Goal: Share content: Share content

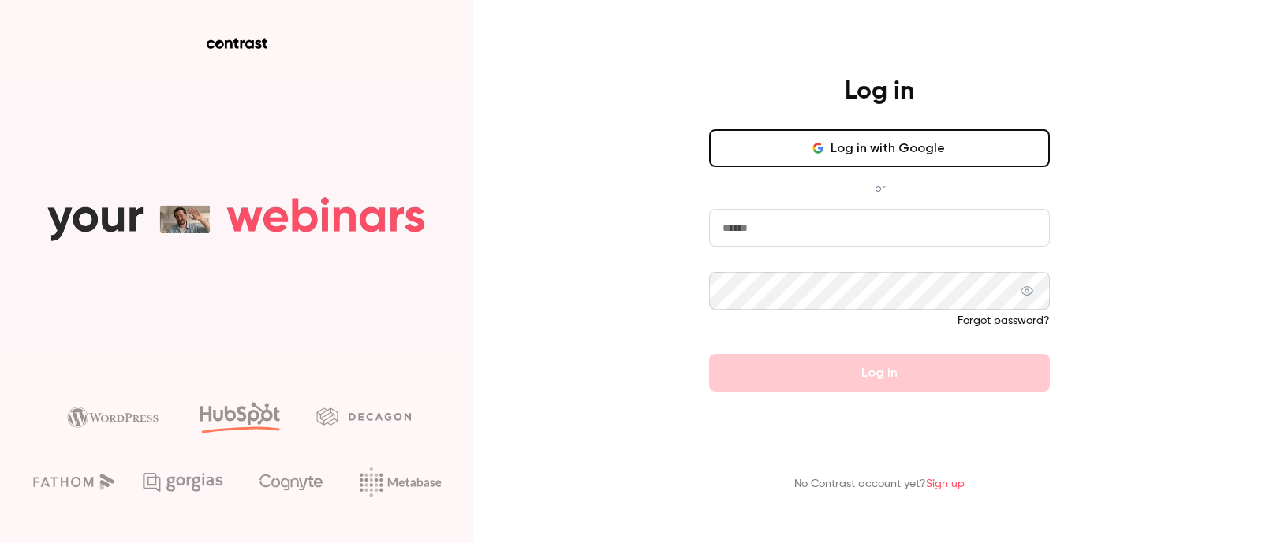
click at [892, 149] on button "Log in with Google" at bounding box center [879, 148] width 341 height 38
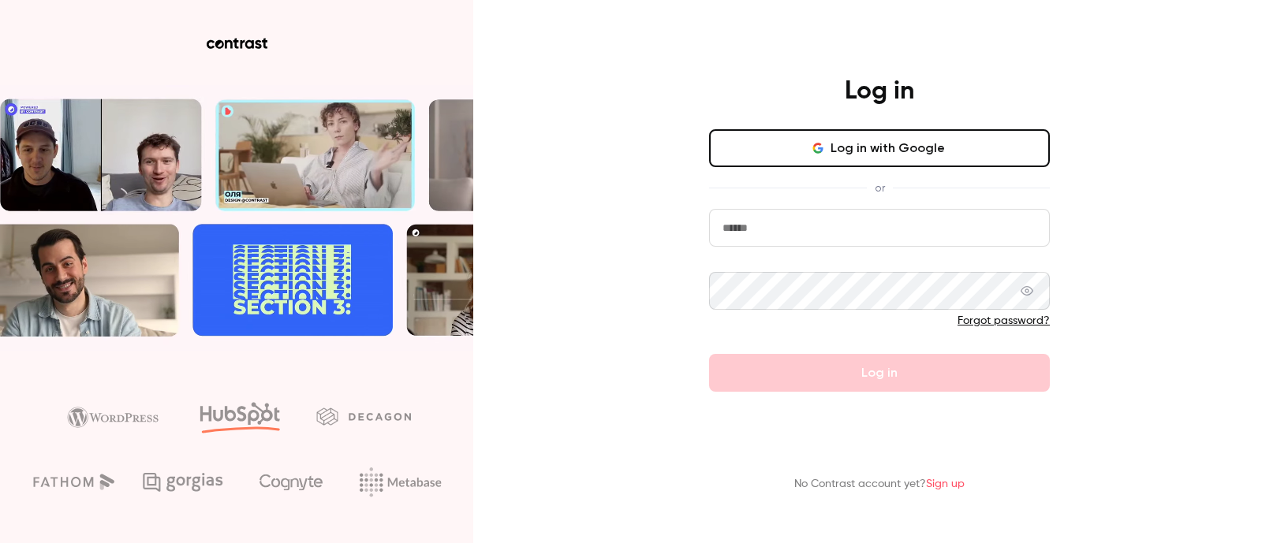
click at [874, 155] on button "Log in with Google" at bounding box center [879, 148] width 341 height 38
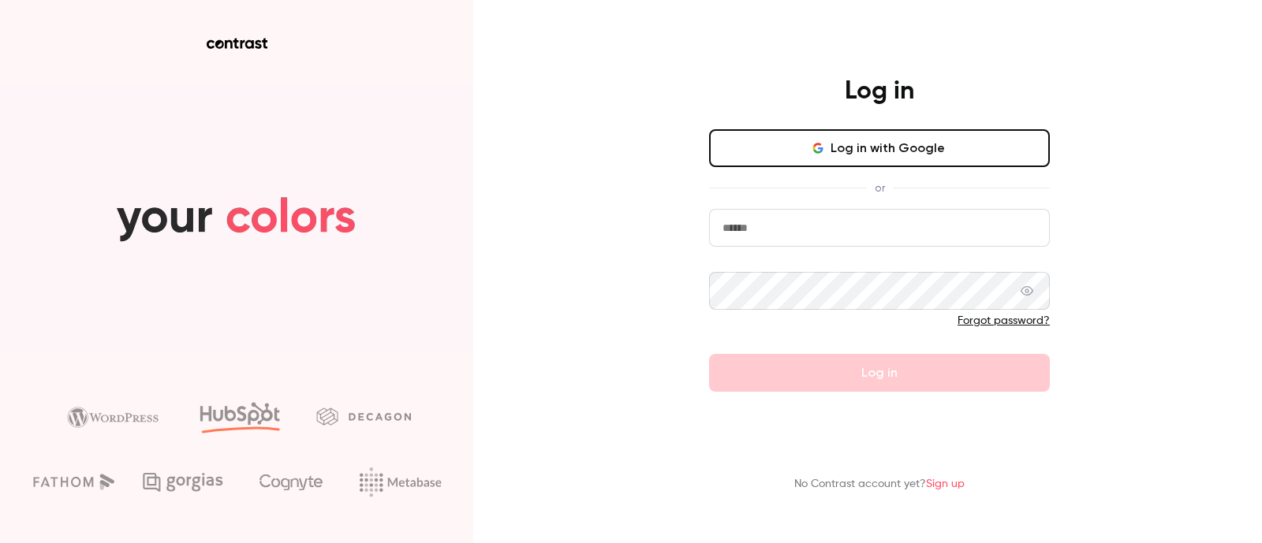
drag, startPoint x: 982, startPoint y: 199, endPoint x: 960, endPoint y: 226, distance: 34.7
click at [982, 199] on div "Log in with Google or Forgot password? Log in" at bounding box center [879, 260] width 341 height 263
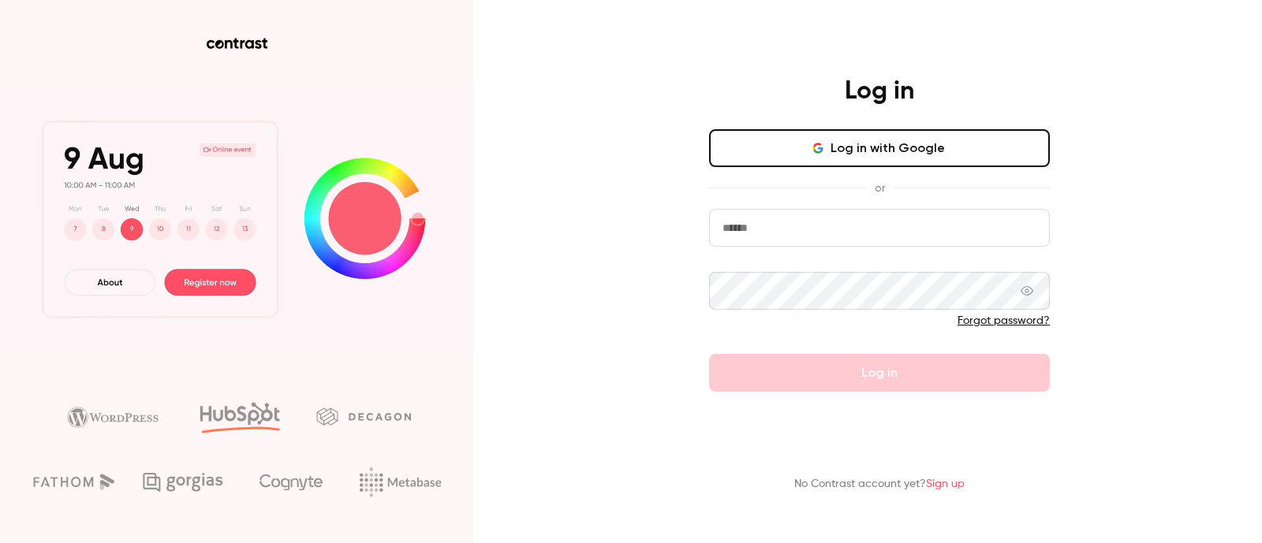
click at [958, 227] on input "email" at bounding box center [879, 228] width 341 height 38
paste input "**********"
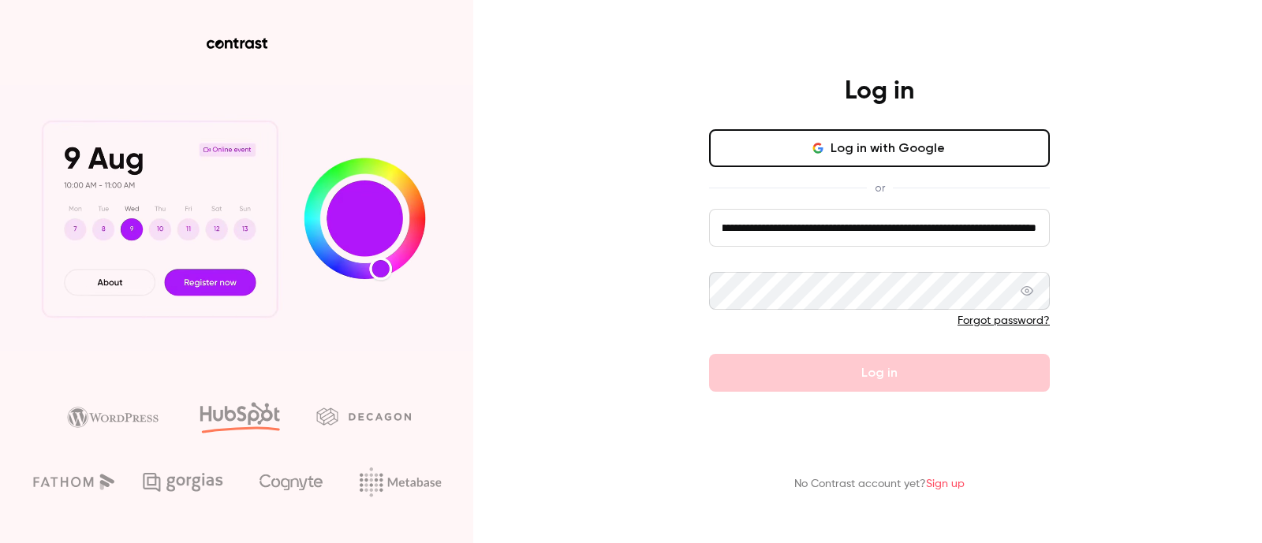
type input "**********"
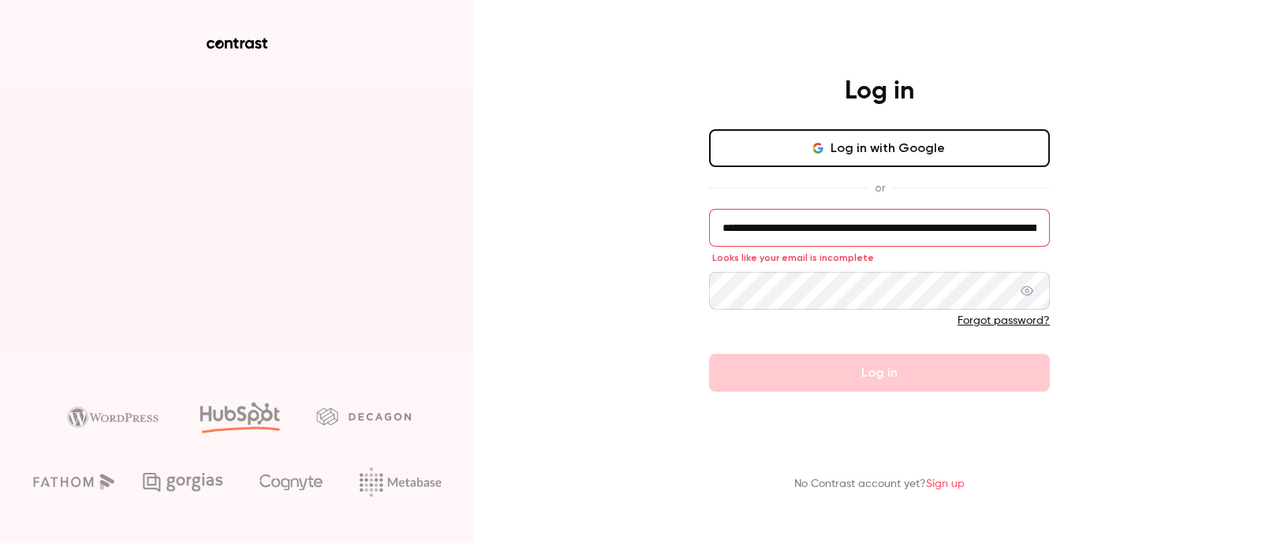
click at [845, 229] on input "**********" at bounding box center [879, 228] width 341 height 38
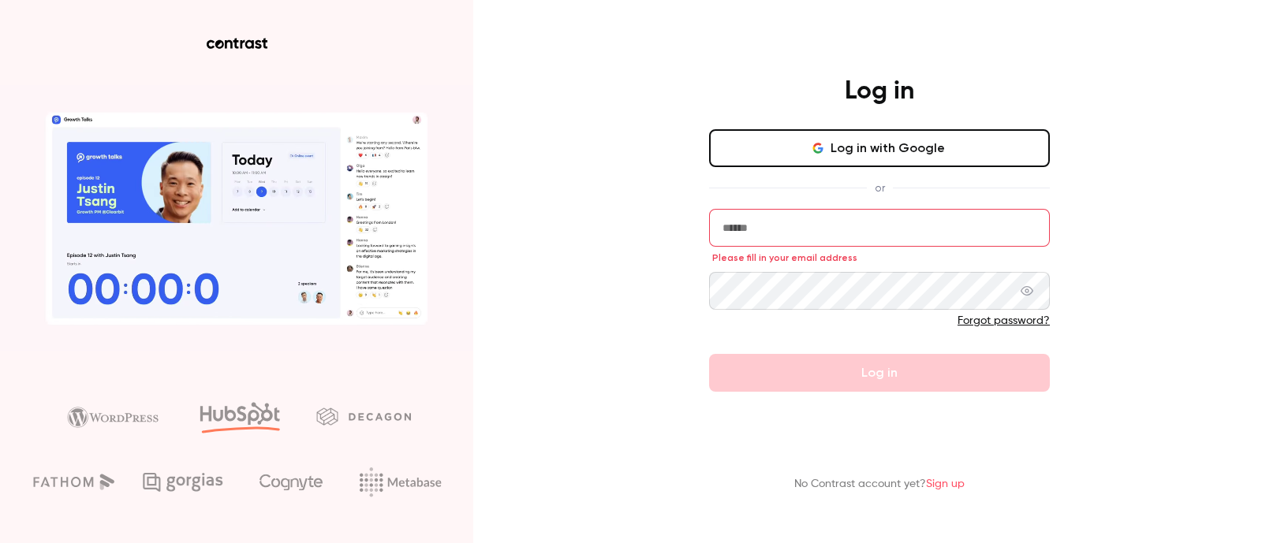
click at [1173, 196] on div "Log in Log in with Google or Please fill in your email address Forgot password?…" at bounding box center [631, 271] width 1262 height 543
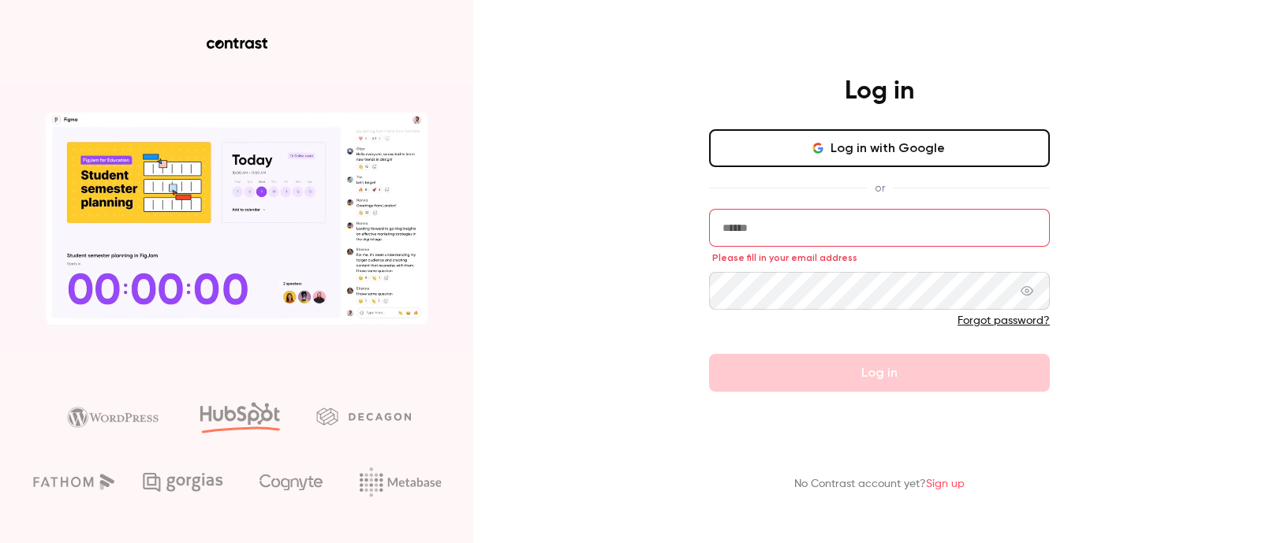
click at [943, 234] on input "email" at bounding box center [879, 228] width 341 height 38
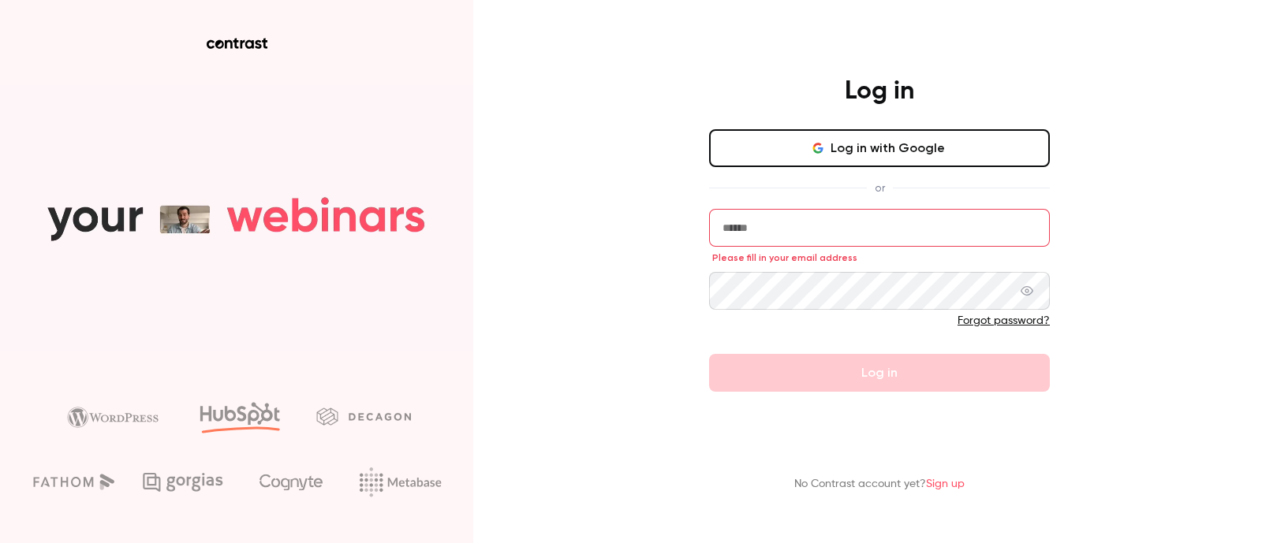
click at [0, 543] on com-1password-button at bounding box center [0, 543] width 0 height 0
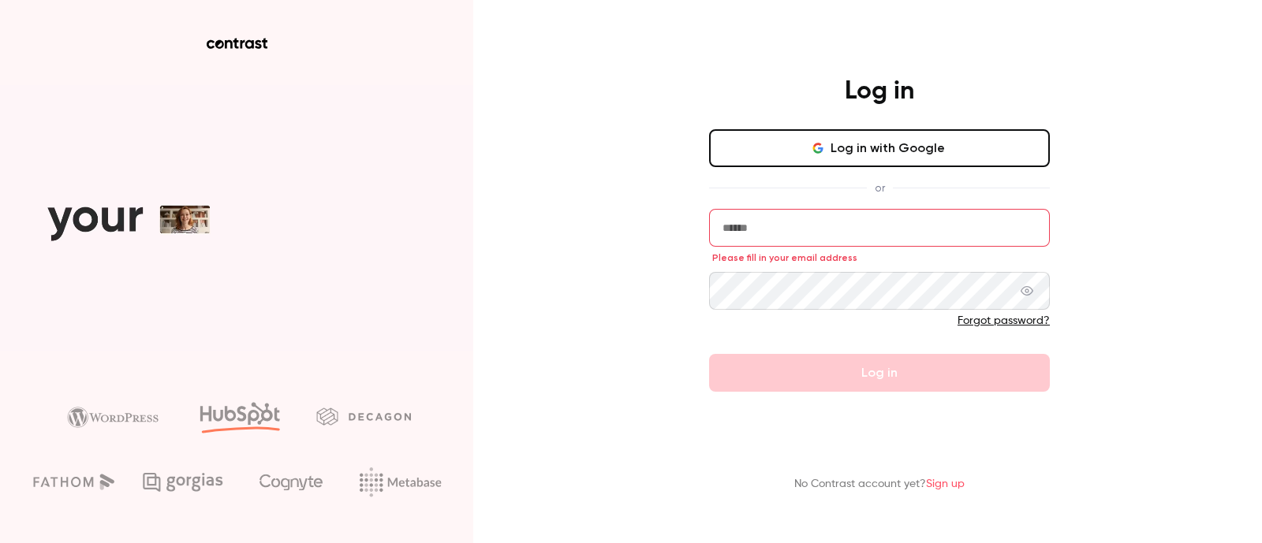
click at [0, 543] on com-1password-button at bounding box center [0, 543] width 0 height 0
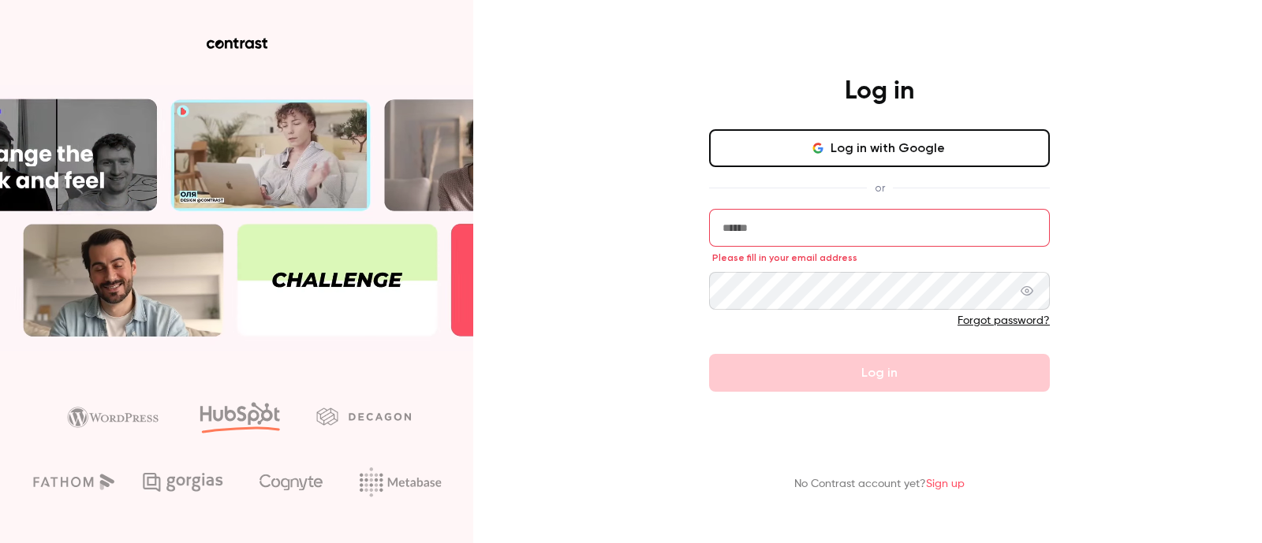
click at [979, 158] on button "Log in with Google" at bounding box center [879, 148] width 341 height 38
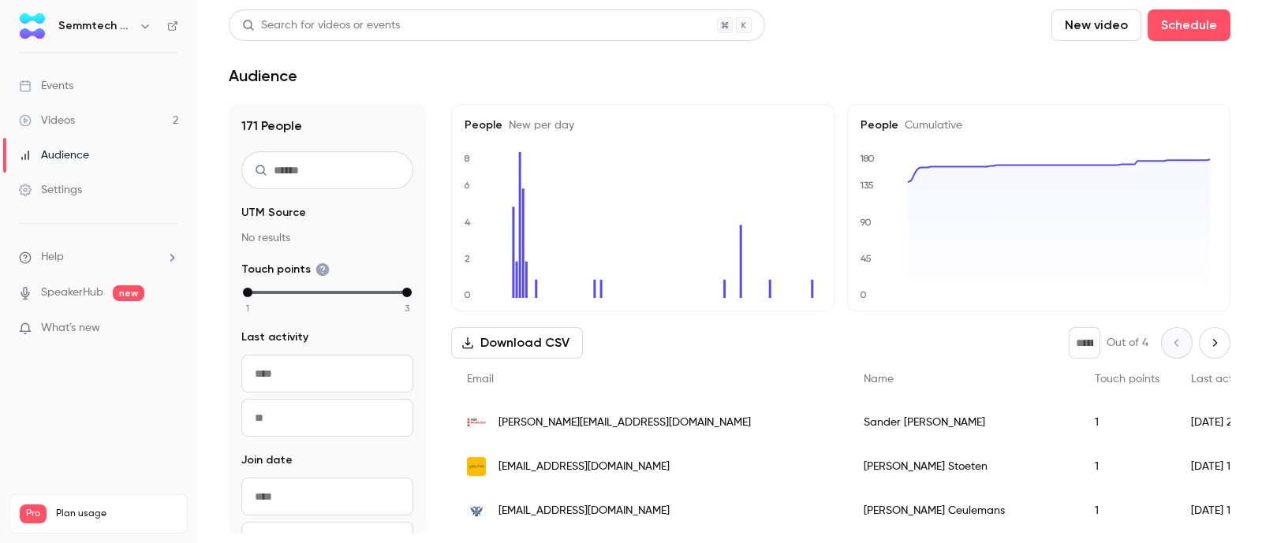
click at [122, 120] on link "Videos 2" at bounding box center [98, 120] width 197 height 35
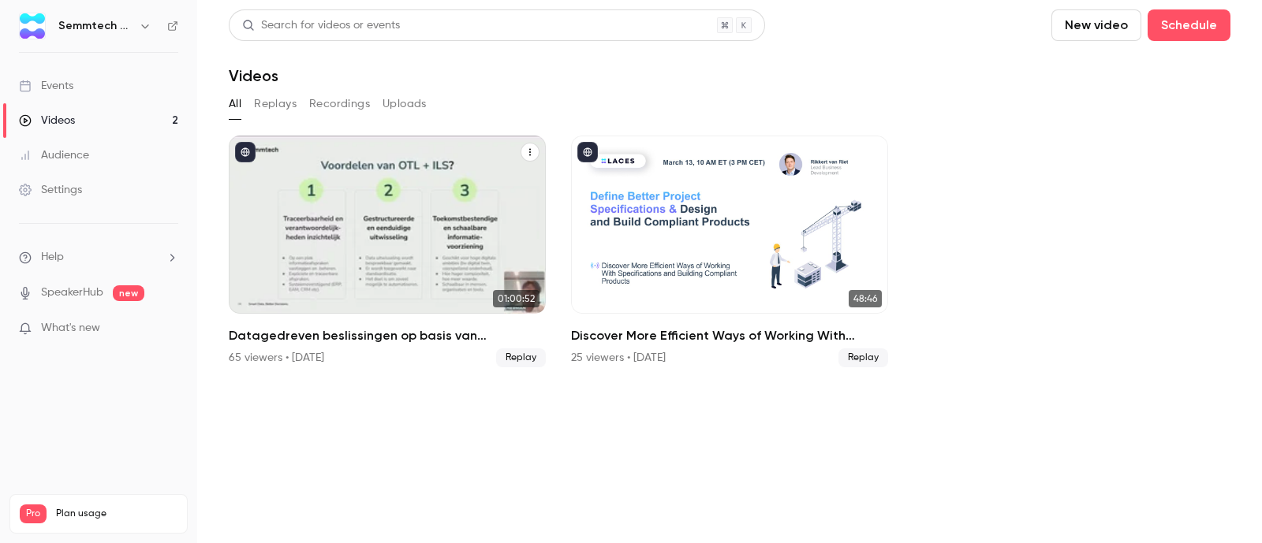
click at [446, 238] on div "Datagedreven beslissingen op basis van nauwkeurige en consistente assetdata" at bounding box center [387, 225] width 317 height 178
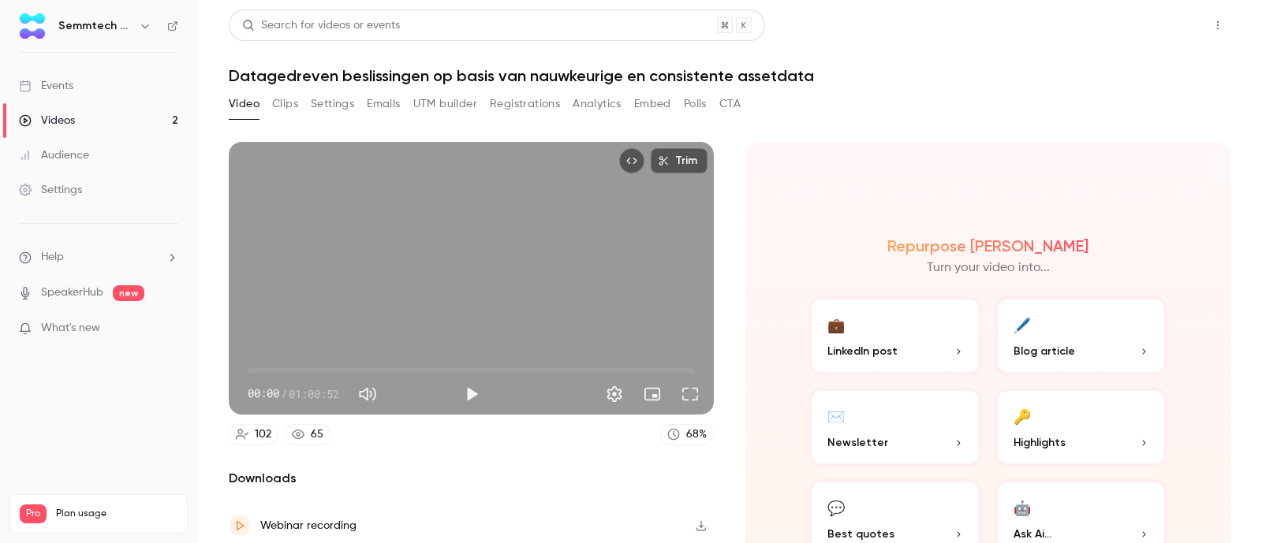
click at [1161, 19] on button "Share" at bounding box center [1161, 25] width 62 height 32
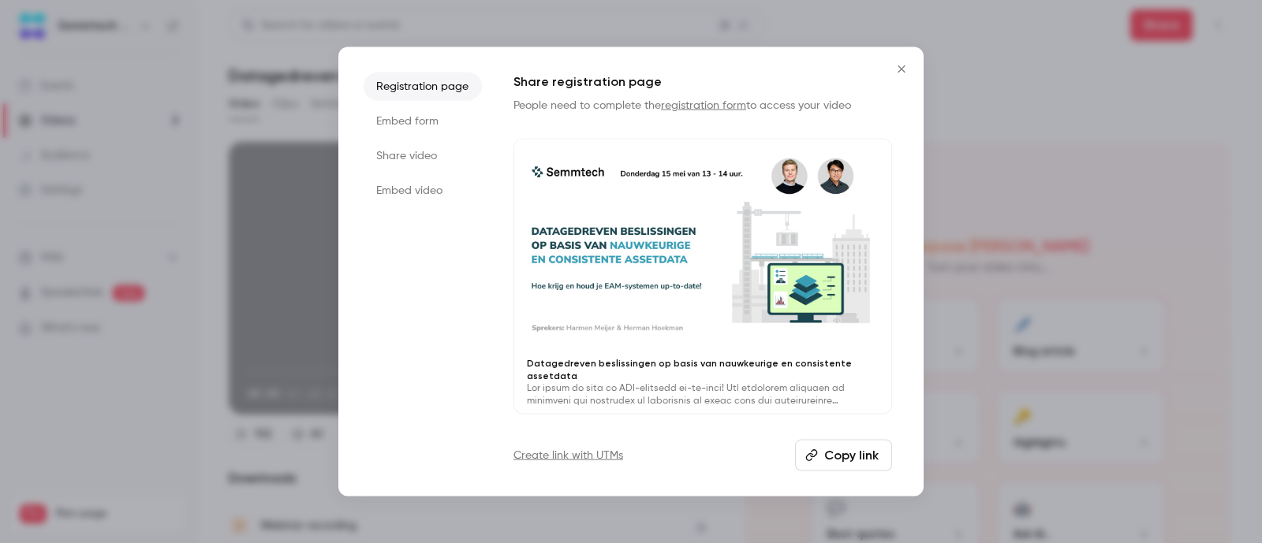
click at [831, 443] on button "Copy link" at bounding box center [843, 456] width 97 height 32
click at [423, 196] on li "Embed video" at bounding box center [423, 190] width 118 height 28
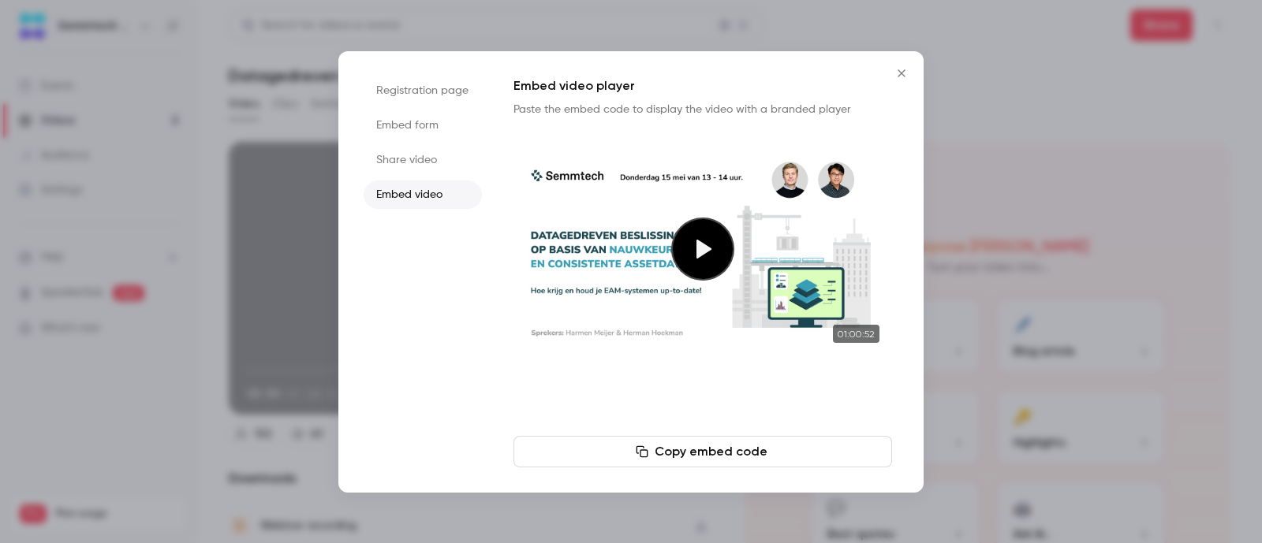
click at [423, 163] on li "Share video" at bounding box center [423, 160] width 118 height 28
click at [673, 454] on icon "button" at bounding box center [671, 452] width 13 height 13
